Goal: Book appointment/travel/reservation

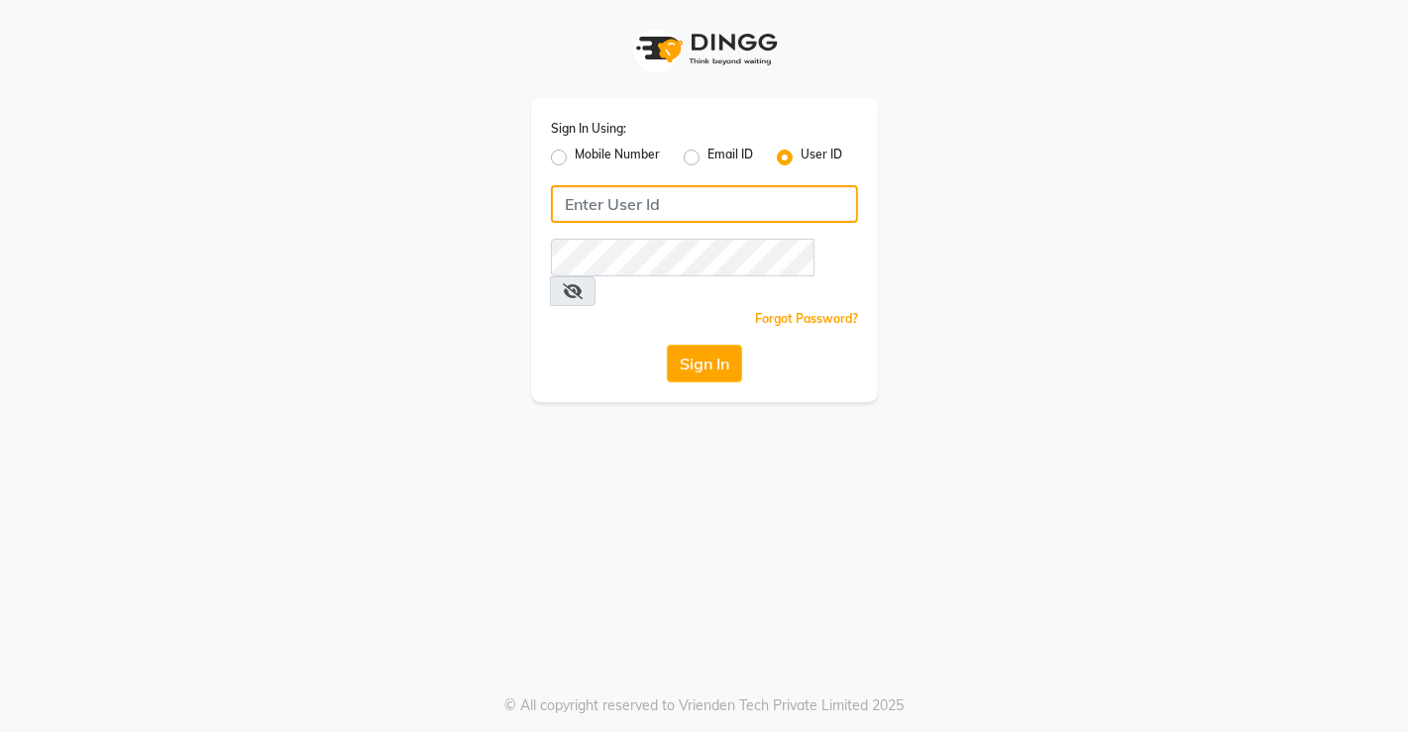
click at [650, 202] on input "Username" at bounding box center [704, 204] width 307 height 38
type input "[PERSON_NAME]"
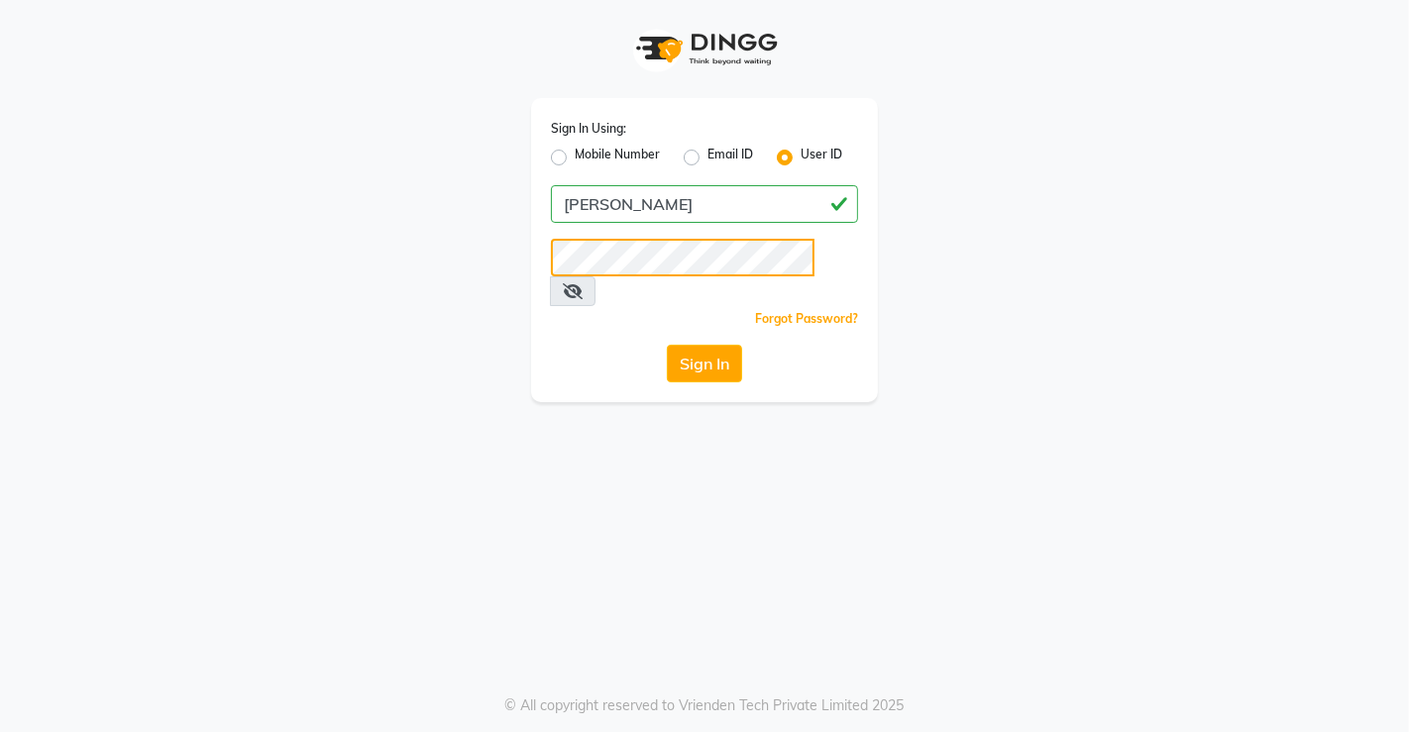
click at [667, 345] on button "Sign In" at bounding box center [704, 364] width 75 height 38
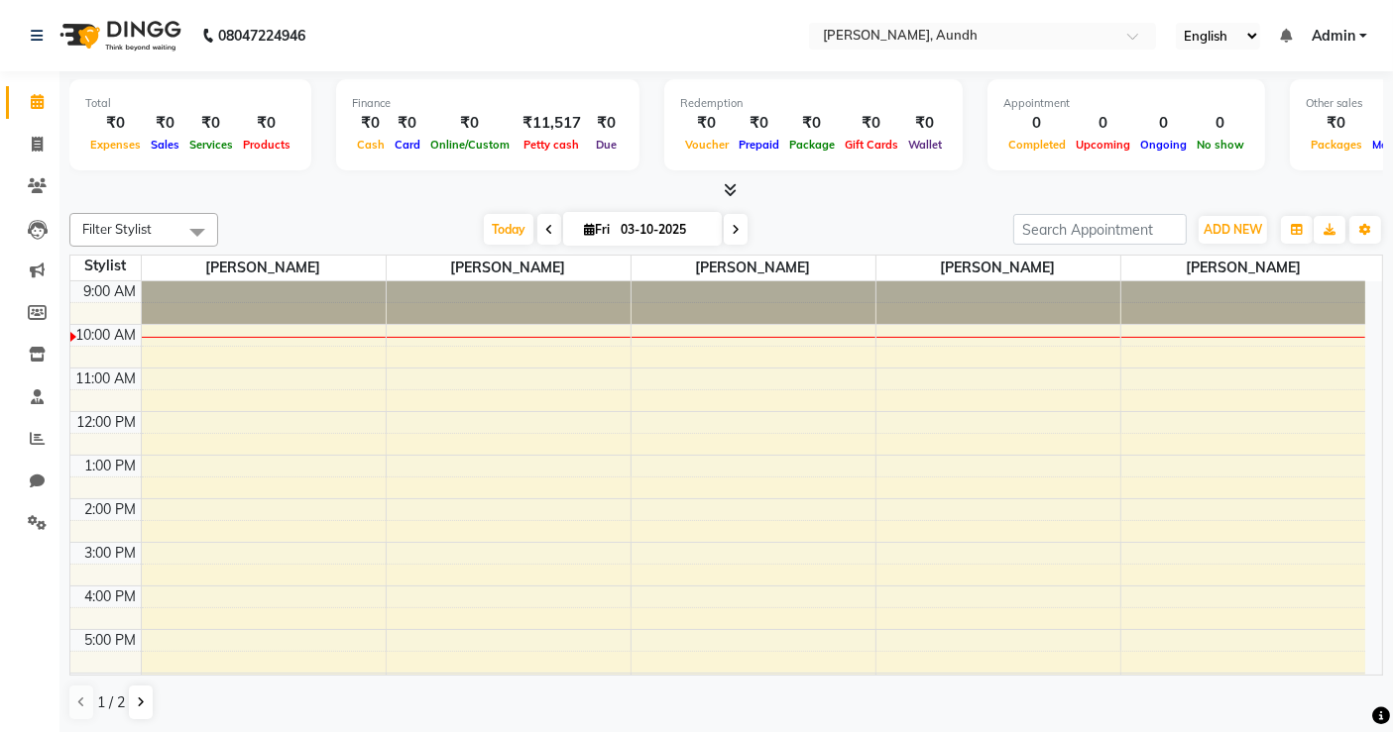
drag, startPoint x: 81, startPoint y: 332, endPoint x: 156, endPoint y: 332, distance: 74.3
click at [156, 332] on tr "10:00 AM" at bounding box center [717, 335] width 1294 height 22
click at [156, 332] on div "9:00 AM 10:00 AM 11:00 AM 12:00 PM 1:00 PM 2:00 PM 3:00 PM 4:00 PM 5:00 PM 6:00…" at bounding box center [717, 542] width 1294 height 522
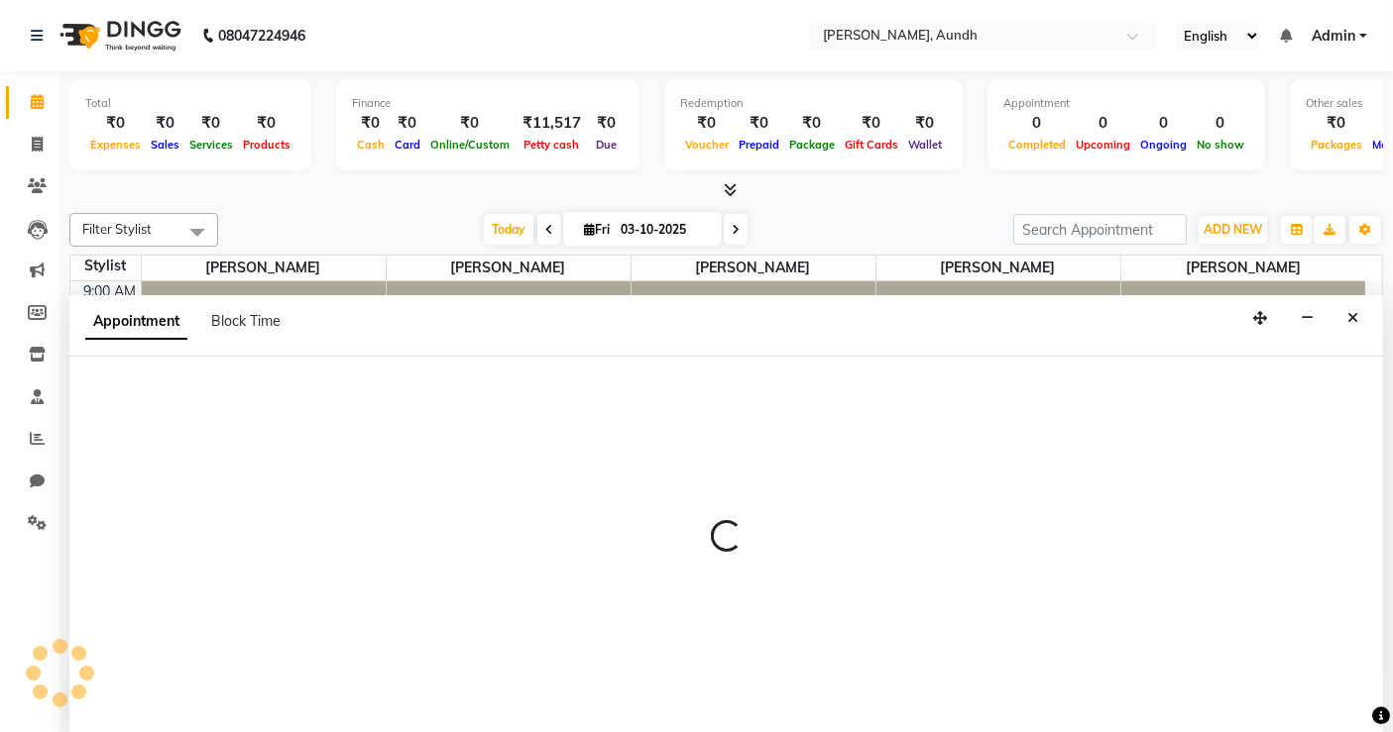
select select "91552"
select select "600"
select select "tentative"
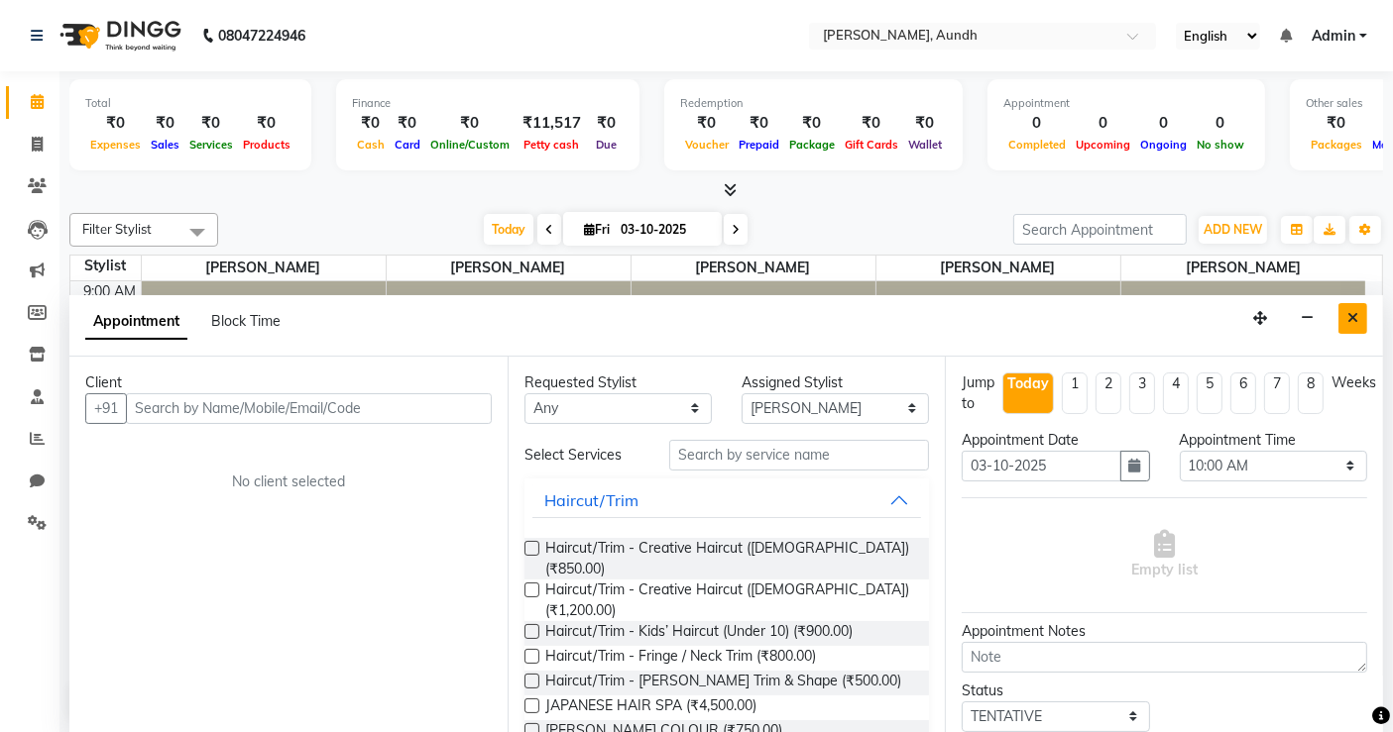
click at [1352, 323] on button "Close" at bounding box center [1352, 318] width 29 height 31
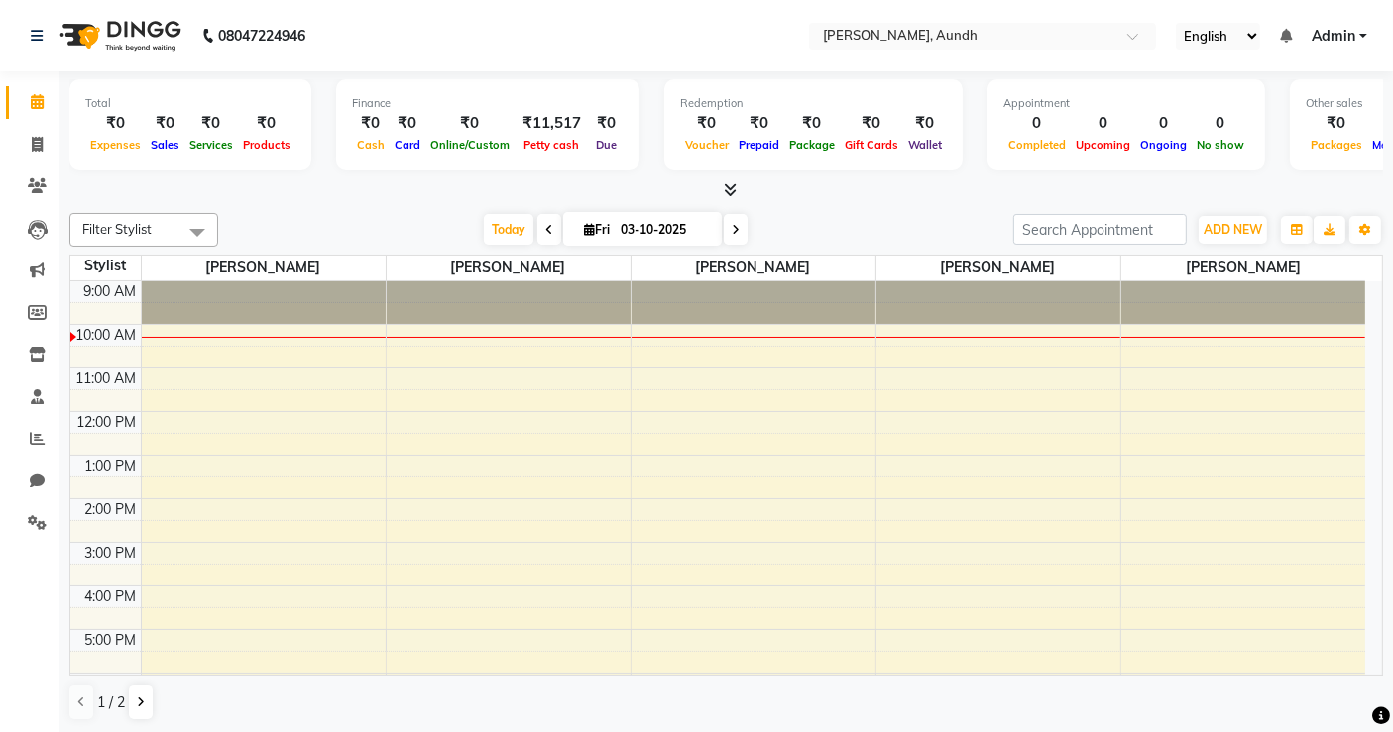
click at [517, 355] on div "9:00 AM 10:00 AM 11:00 AM 12:00 PM 1:00 PM 2:00 PM 3:00 PM 4:00 PM 5:00 PM 6:00…" at bounding box center [717, 542] width 1294 height 522
select select "91553"
select select "tentative"
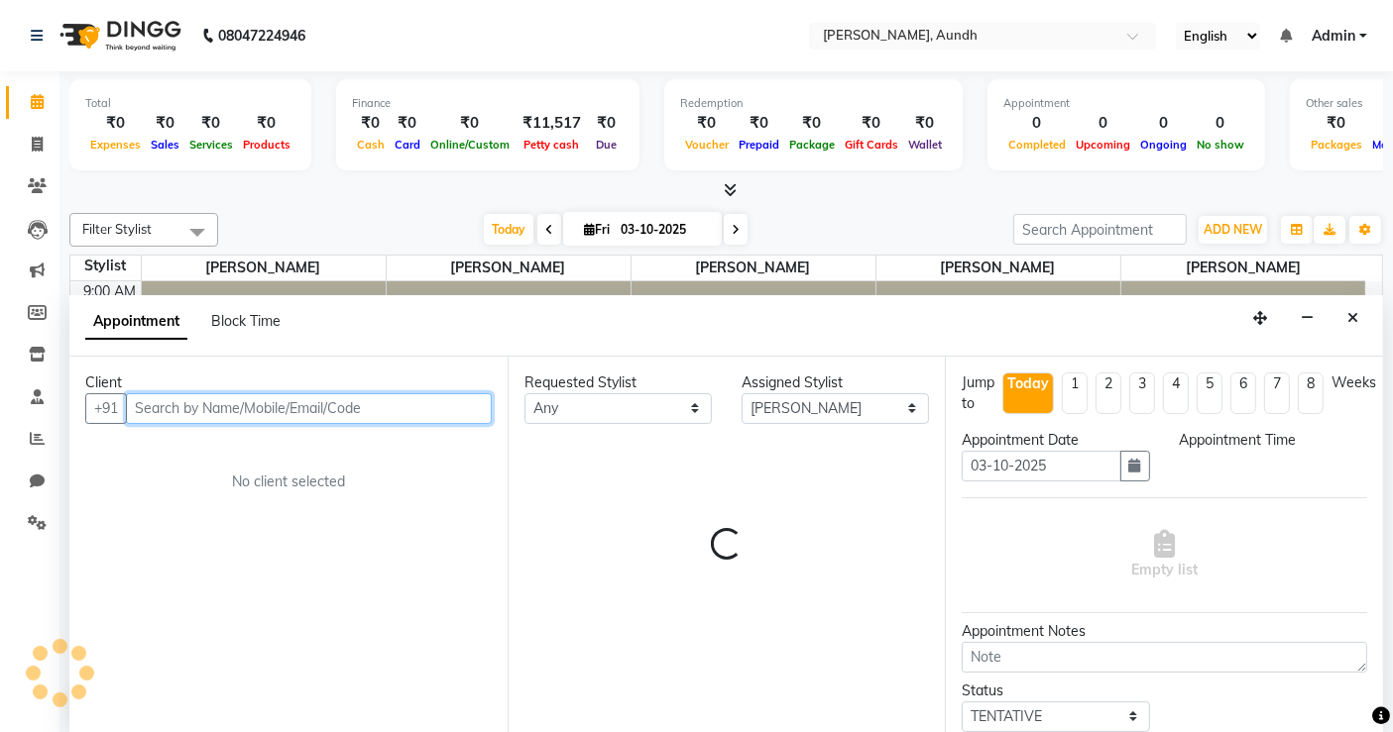
select select "630"
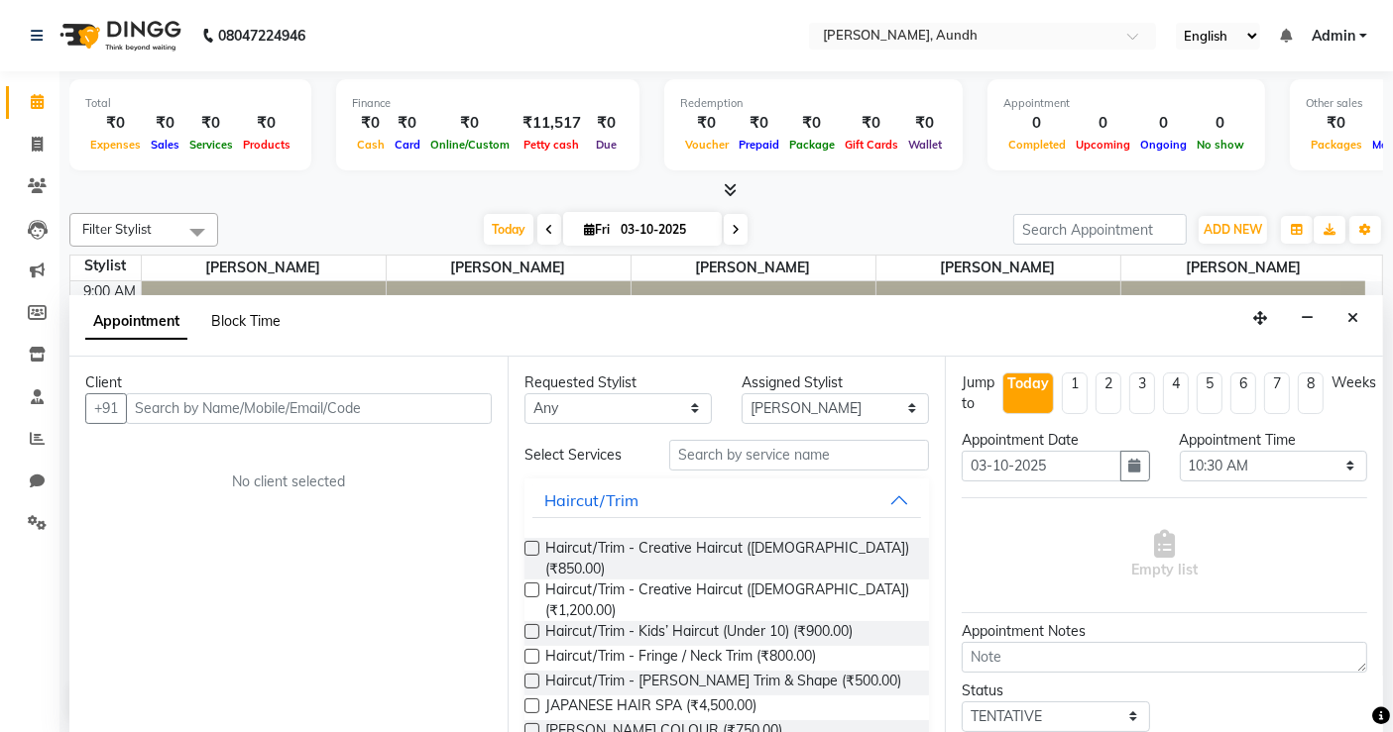
click at [276, 319] on span "Block Time" at bounding box center [245, 321] width 69 height 18
select select "91553"
select select "630"
select select "660"
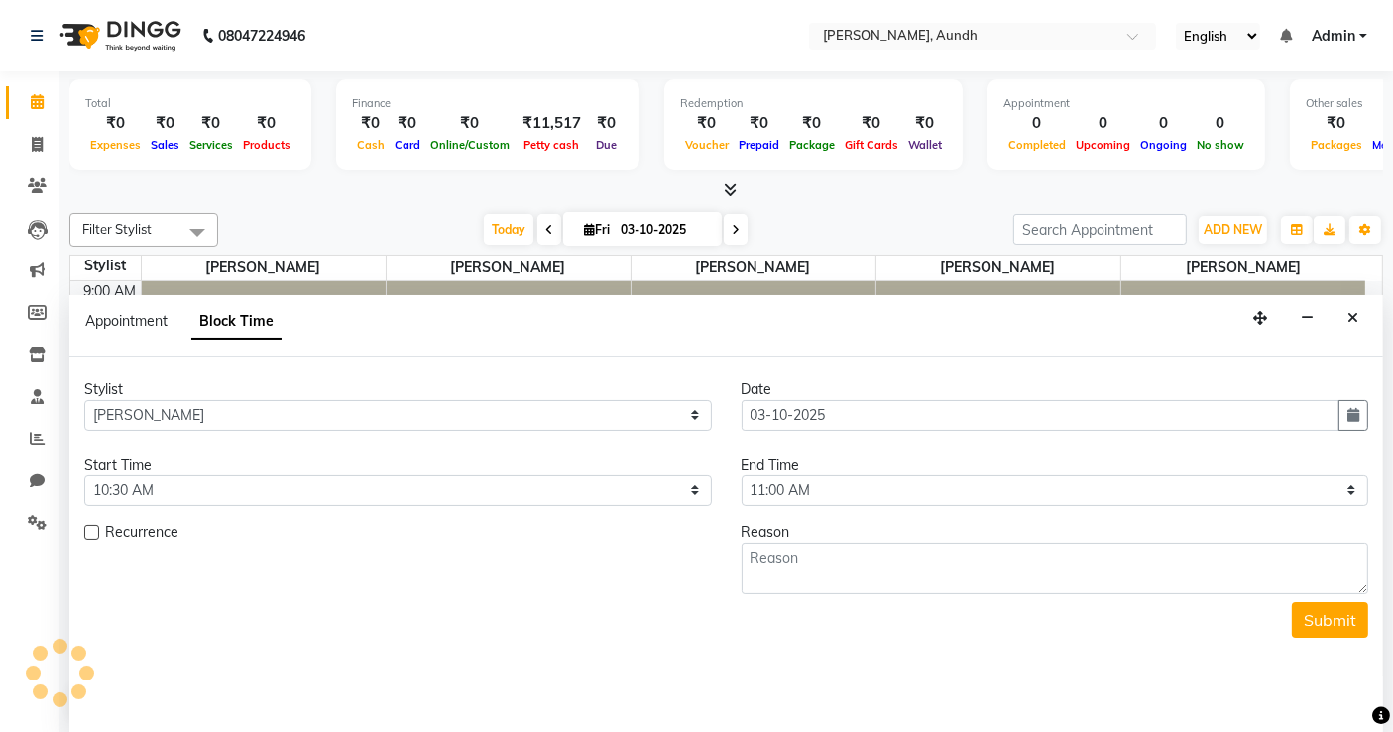
scroll to position [45, 0]
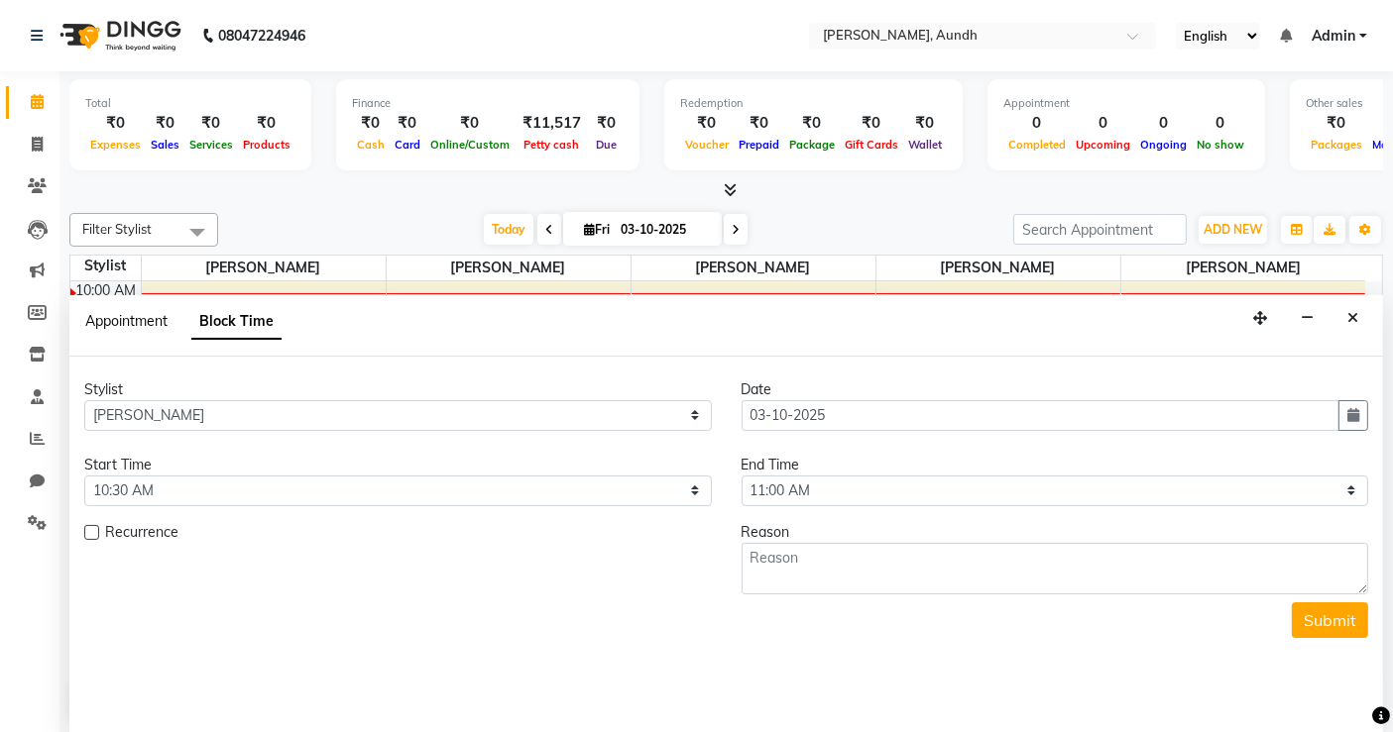
click at [136, 323] on span "Appointment" at bounding box center [126, 321] width 82 height 18
select select "tentative"
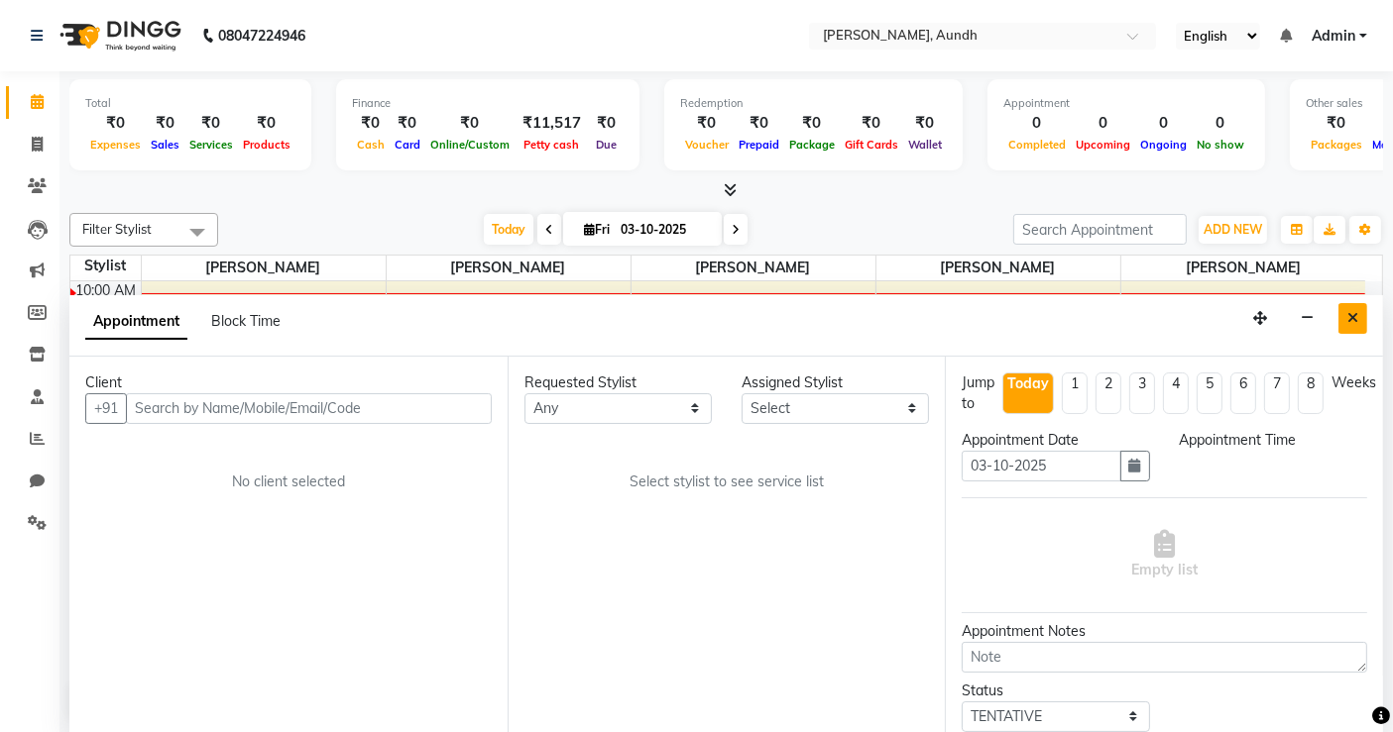
click at [1349, 312] on icon "Close" at bounding box center [1352, 318] width 11 height 14
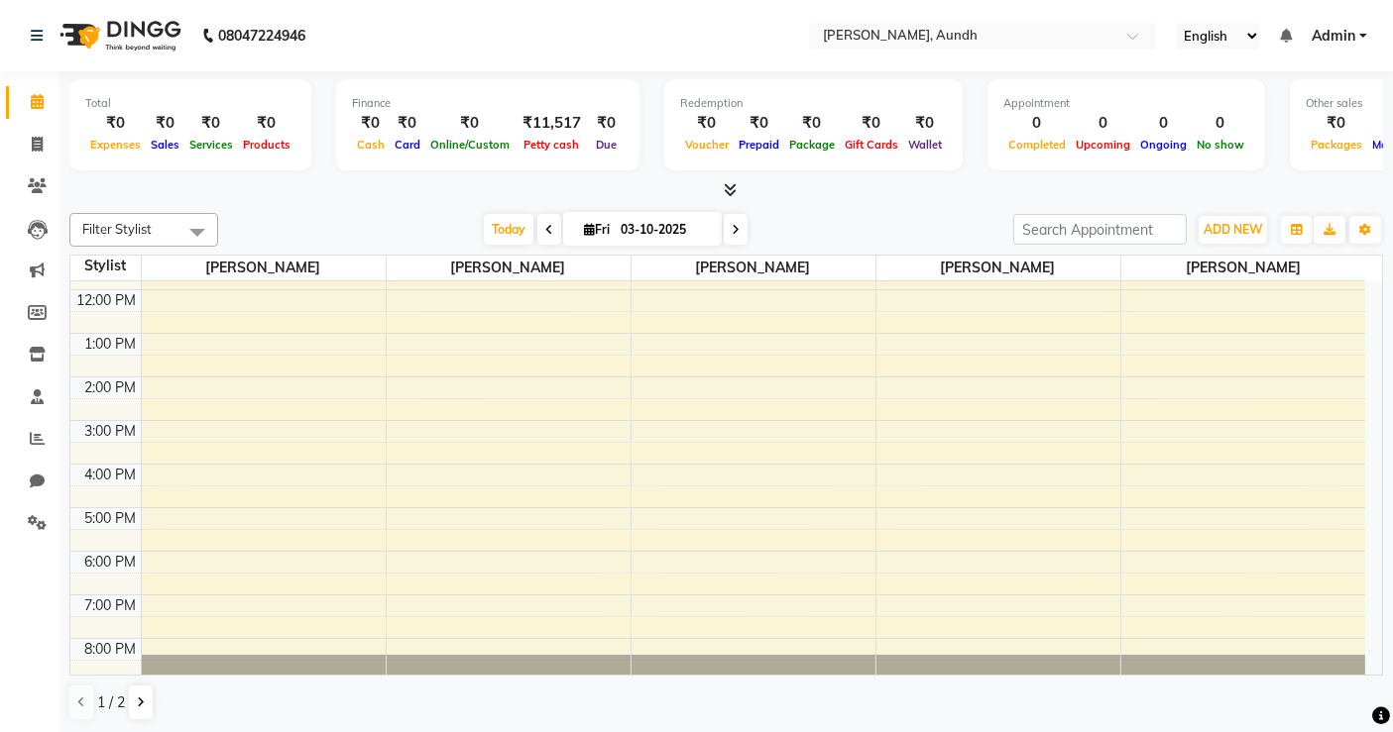
scroll to position [122, 0]
click at [753, 369] on div "9:00 AM 10:00 AM 11:00 AM 12:00 PM 1:00 PM 2:00 PM 3:00 PM 4:00 PM 5:00 PM 6:00…" at bounding box center [717, 421] width 1294 height 522
select select "92096"
select select "tentative"
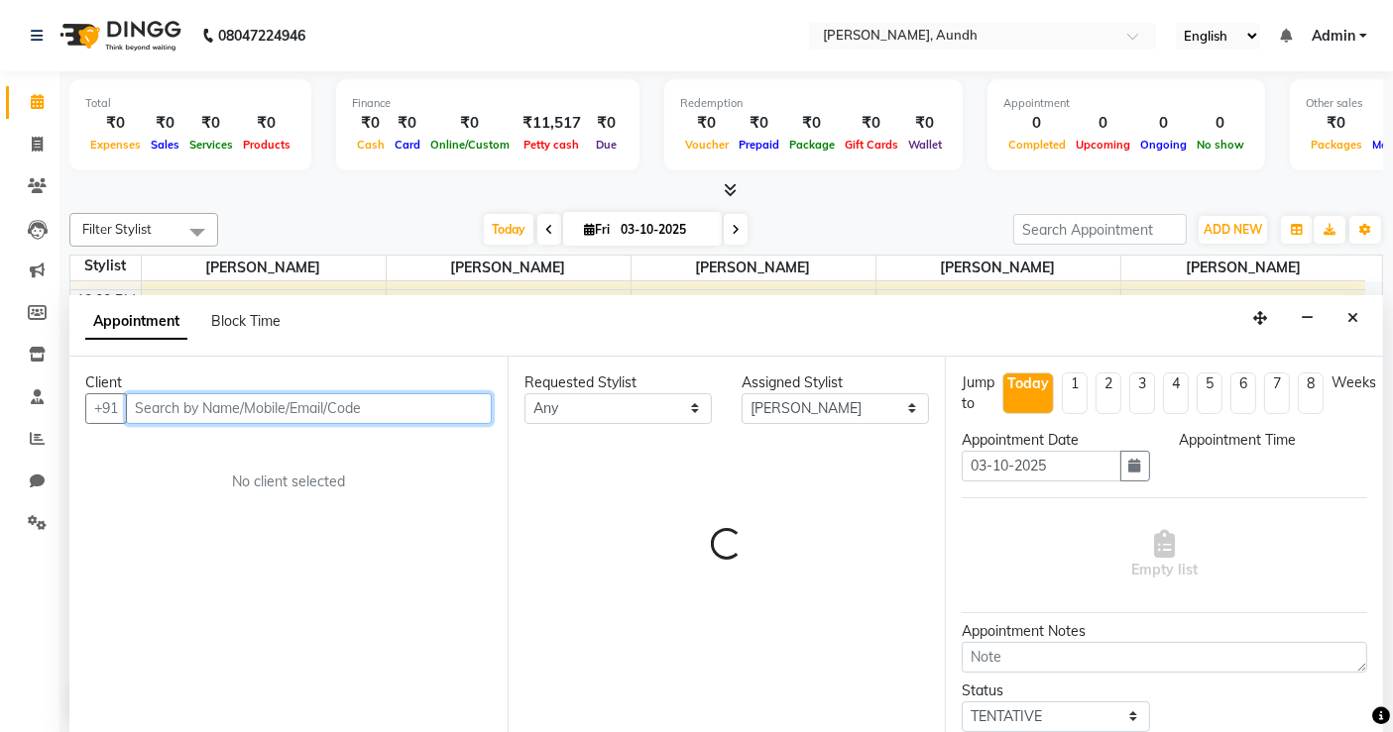
select select "810"
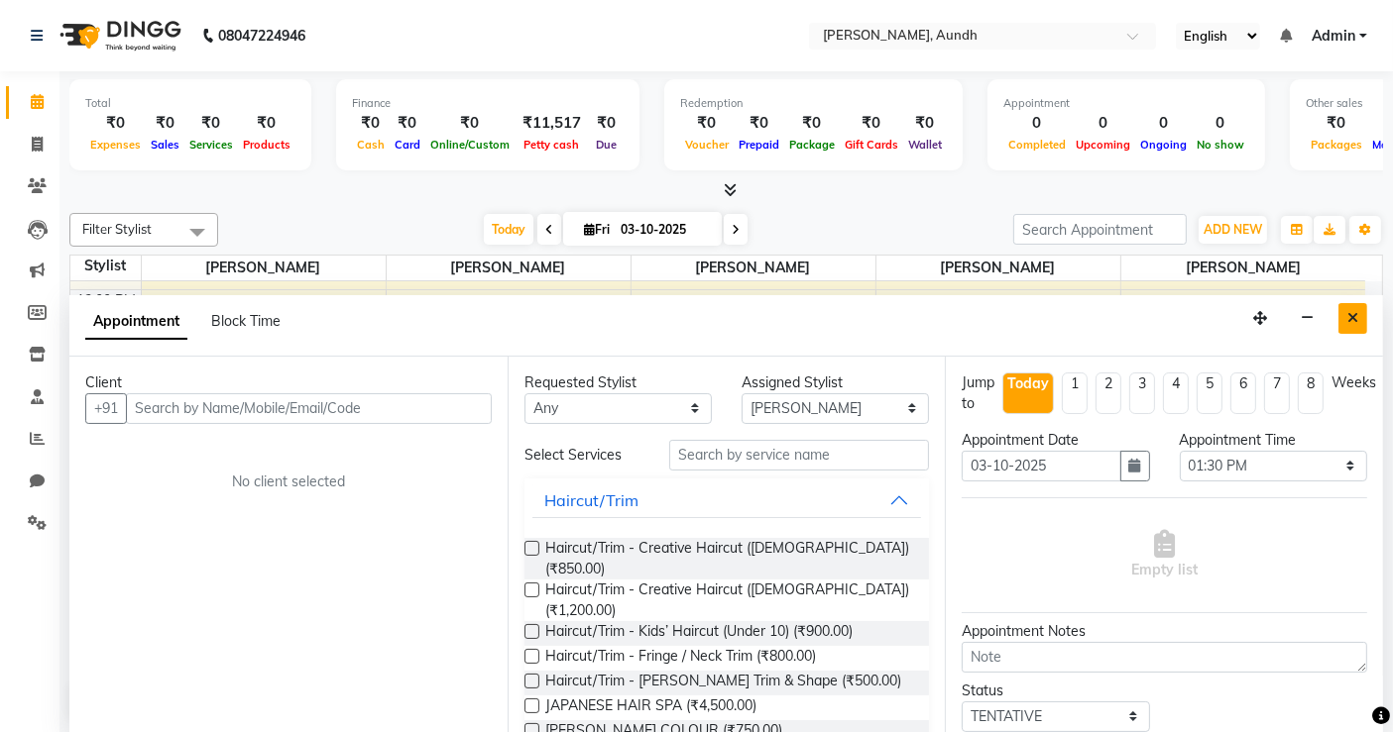
click at [1350, 315] on icon "Close" at bounding box center [1352, 318] width 11 height 14
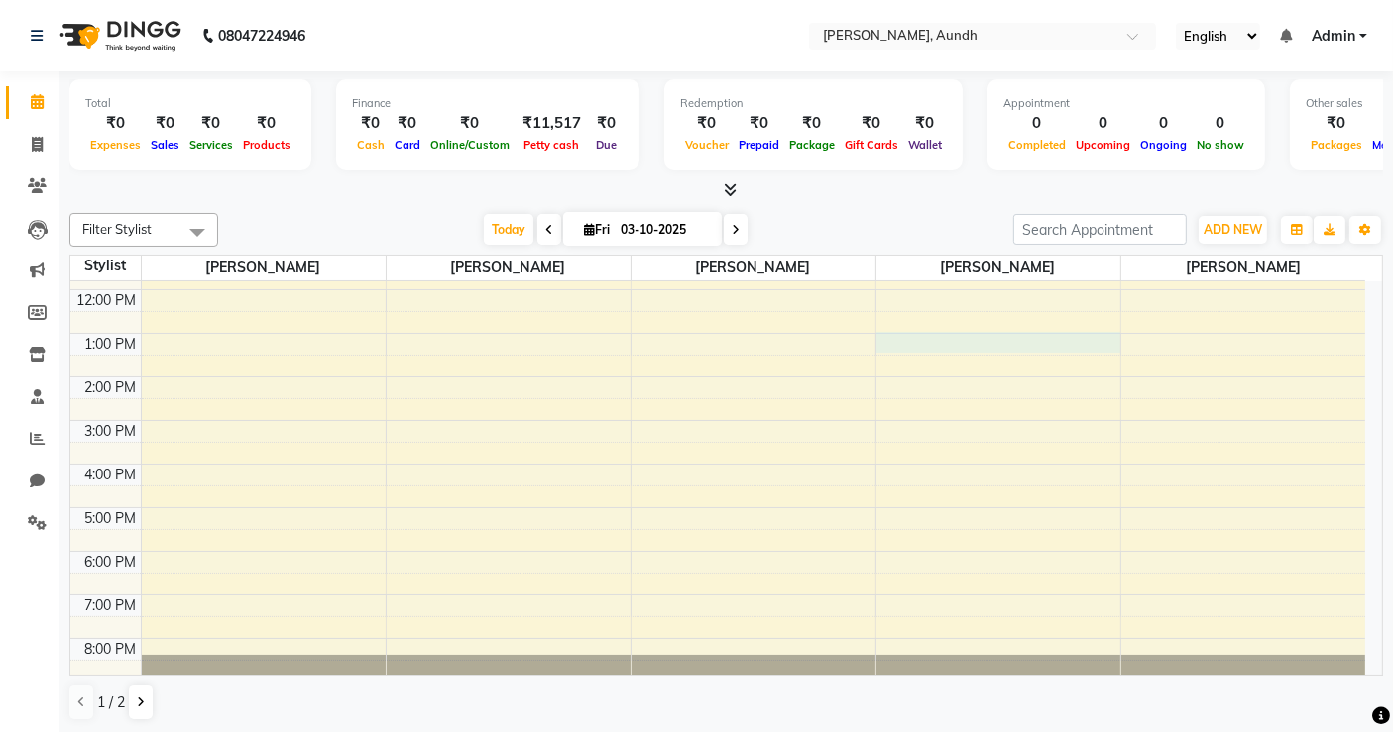
click at [1021, 346] on div "9:00 AM 10:00 AM 11:00 AM 12:00 PM 1:00 PM 2:00 PM 3:00 PM 4:00 PM 5:00 PM 6:00…" at bounding box center [717, 421] width 1294 height 522
select select "92097"
select select "tentative"
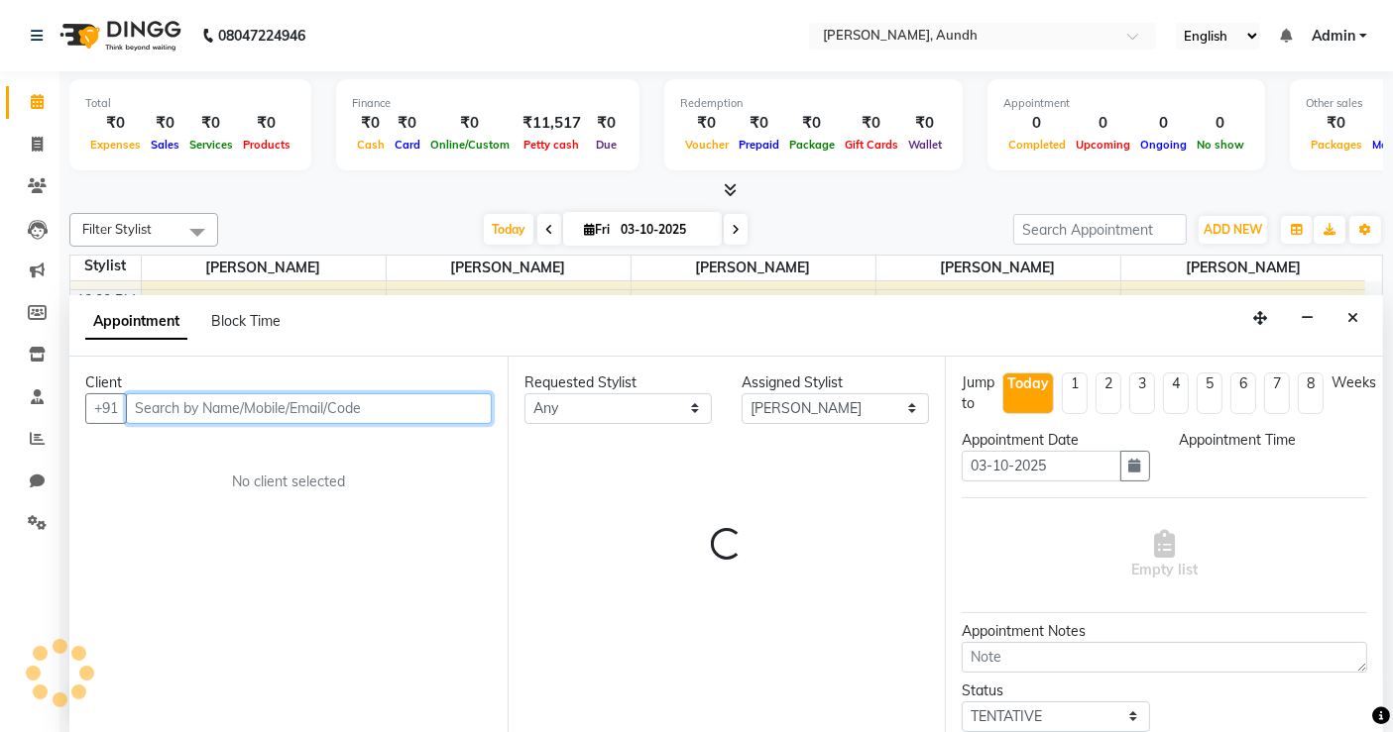
select select "780"
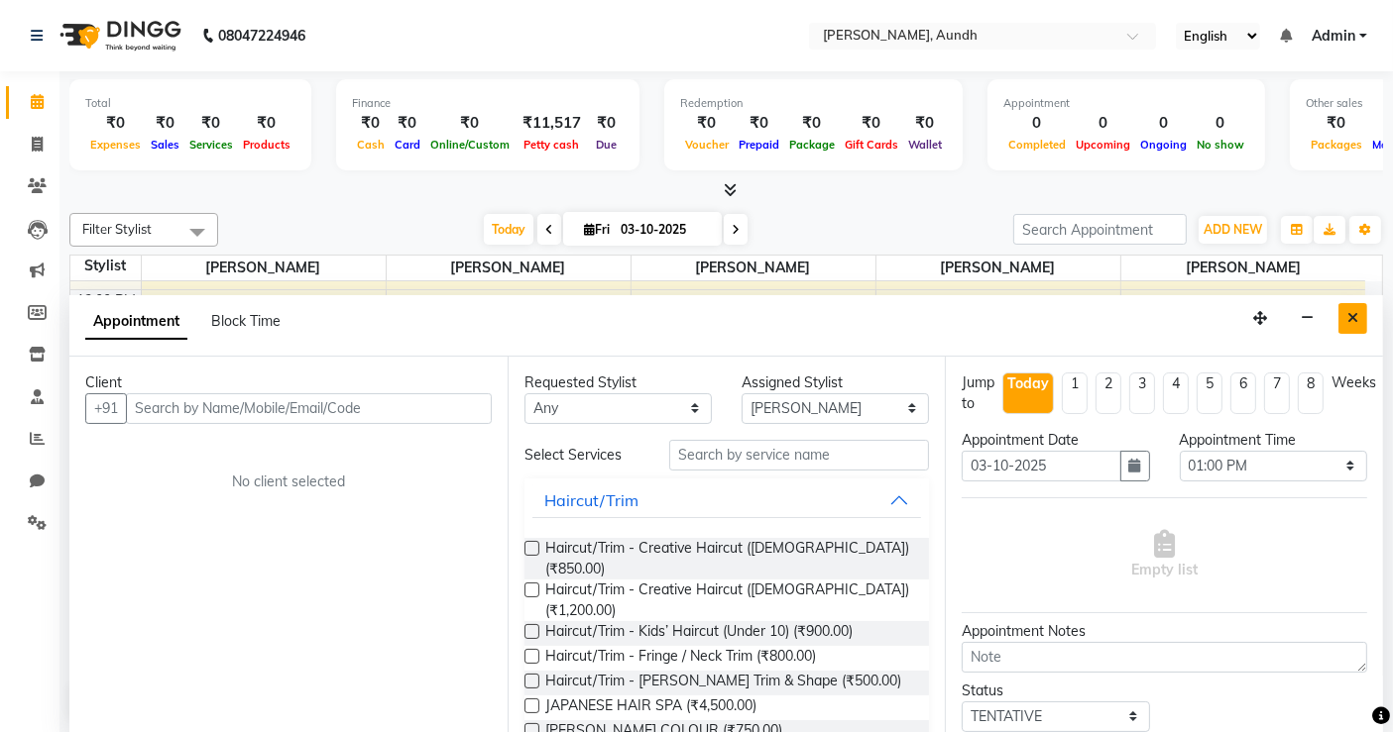
click at [1359, 315] on button "Close" at bounding box center [1352, 318] width 29 height 31
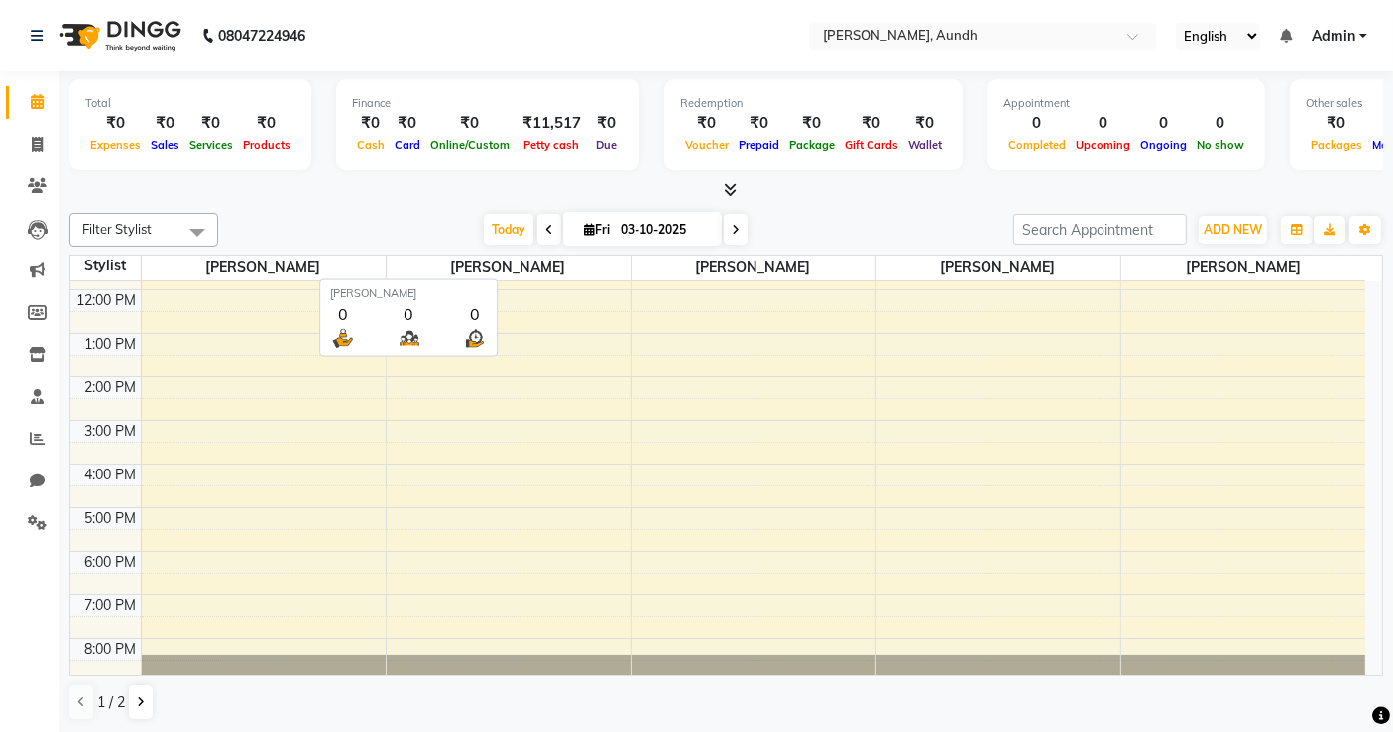
click at [567, 265] on span "[PERSON_NAME]" at bounding box center [509, 268] width 244 height 25
click at [512, 263] on span "[PERSON_NAME]" at bounding box center [509, 268] width 244 height 25
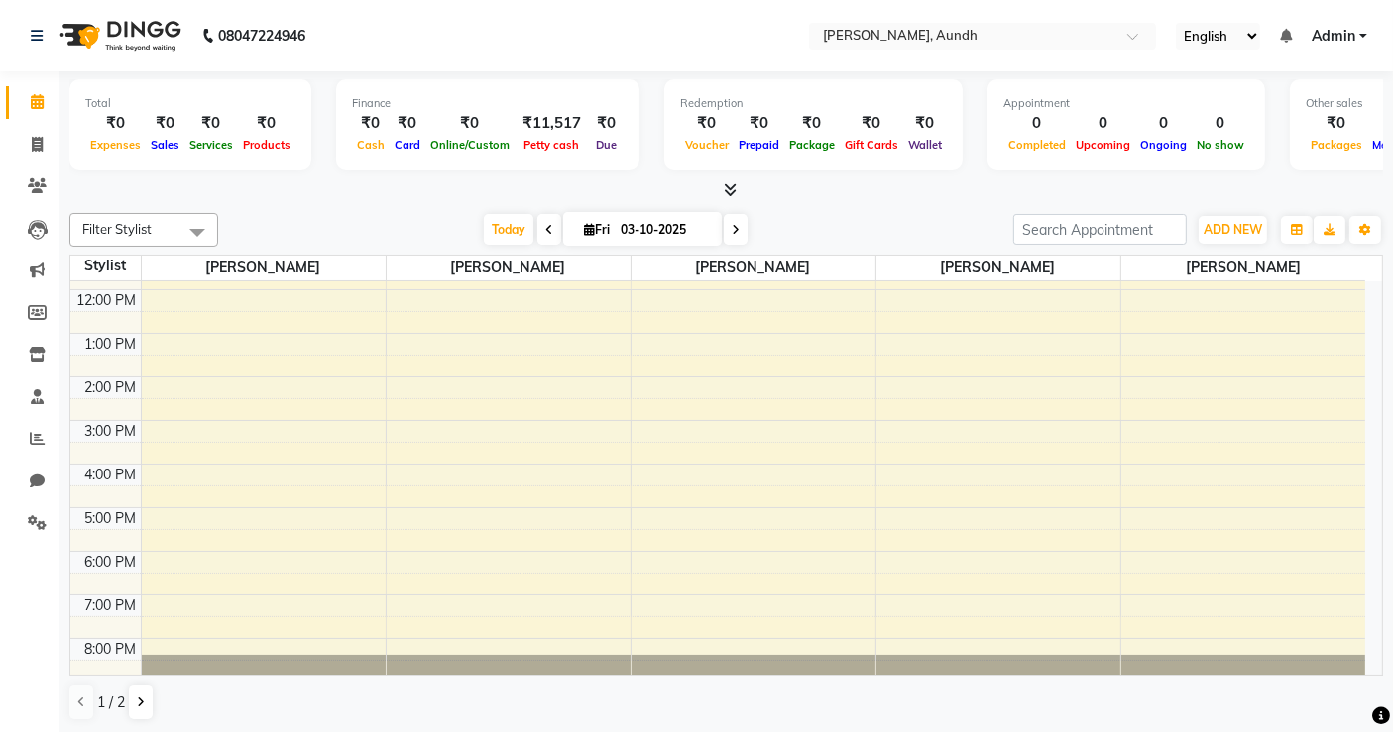
click at [870, 206] on div "Filter Stylist Select All [PERSON_NAME] [PERSON_NAME] [PERSON_NAME] [PERSON_NAM…" at bounding box center [725, 467] width 1313 height 524
click at [734, 186] on icon at bounding box center [730, 189] width 13 height 15
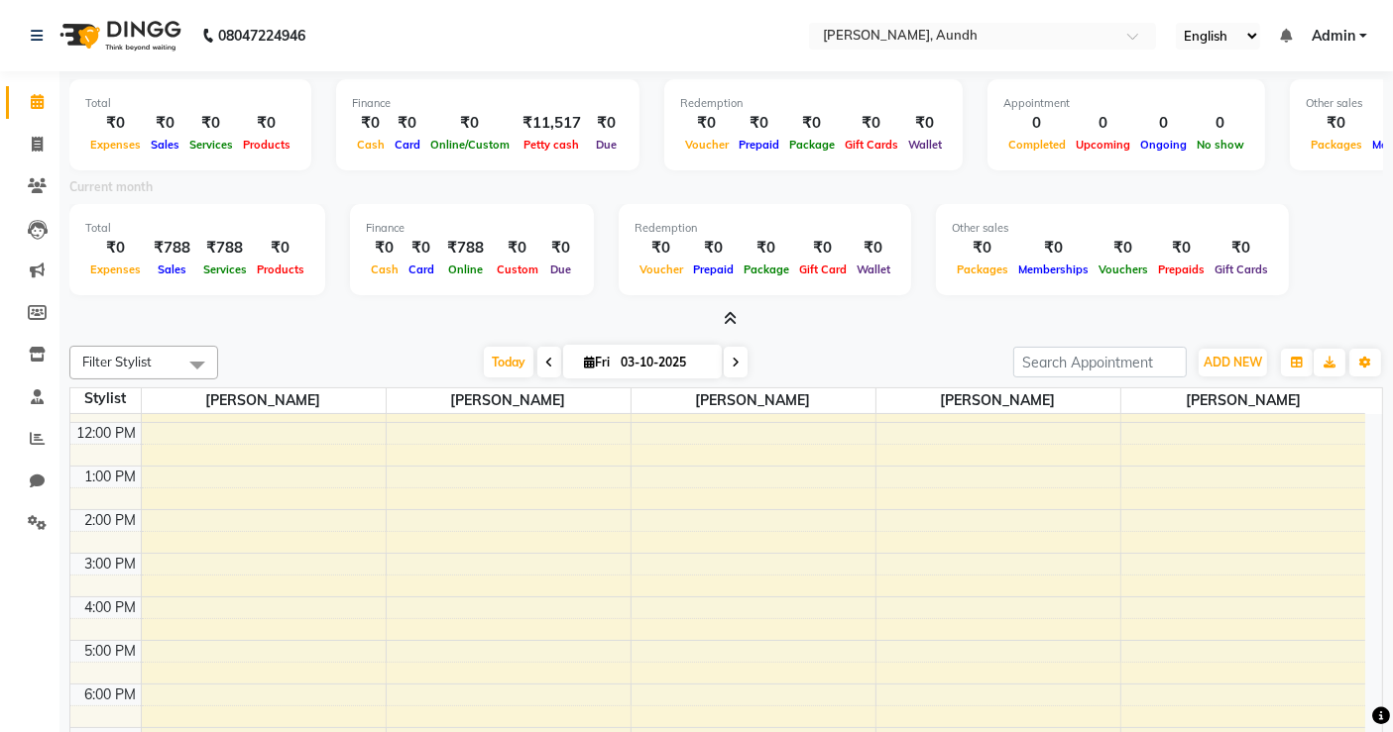
click at [728, 311] on icon at bounding box center [730, 318] width 13 height 15
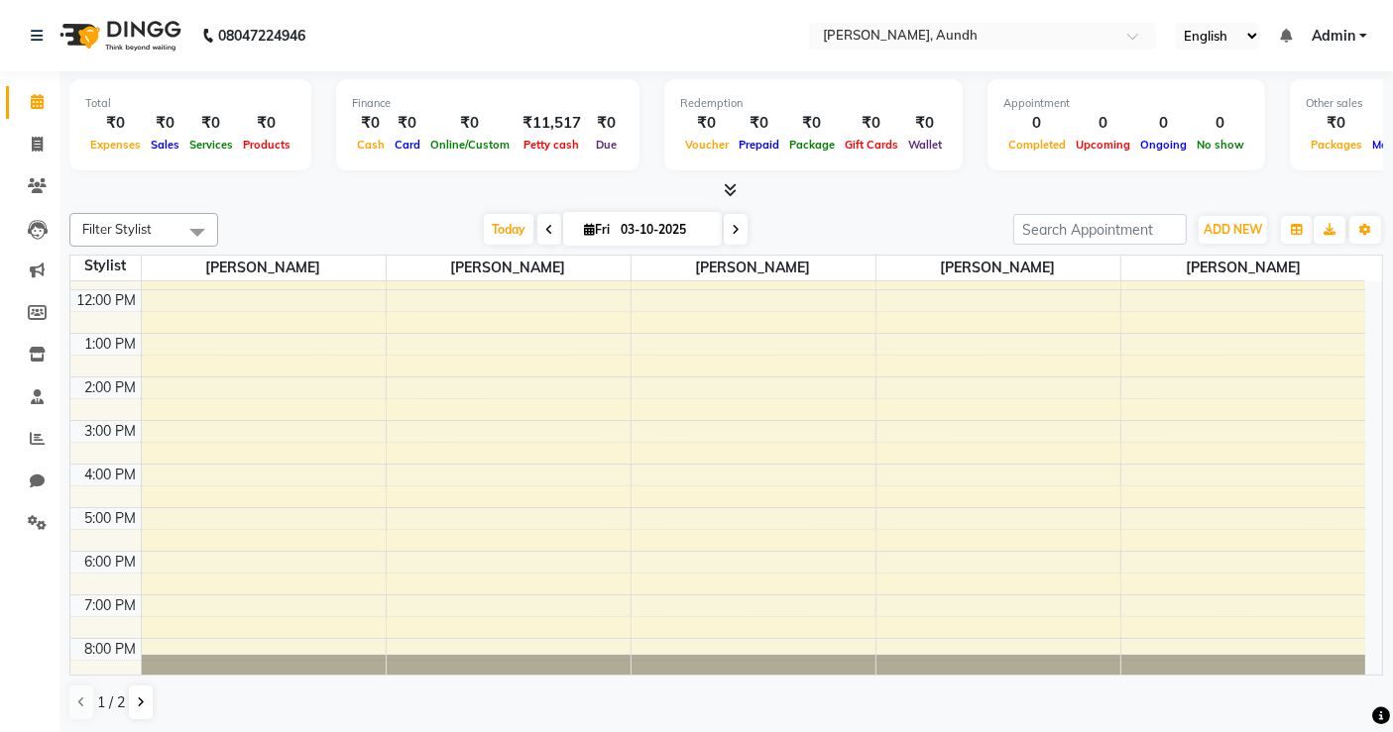
click at [920, 181] on div at bounding box center [725, 190] width 1313 height 21
